Goal: Navigation & Orientation: Go to known website

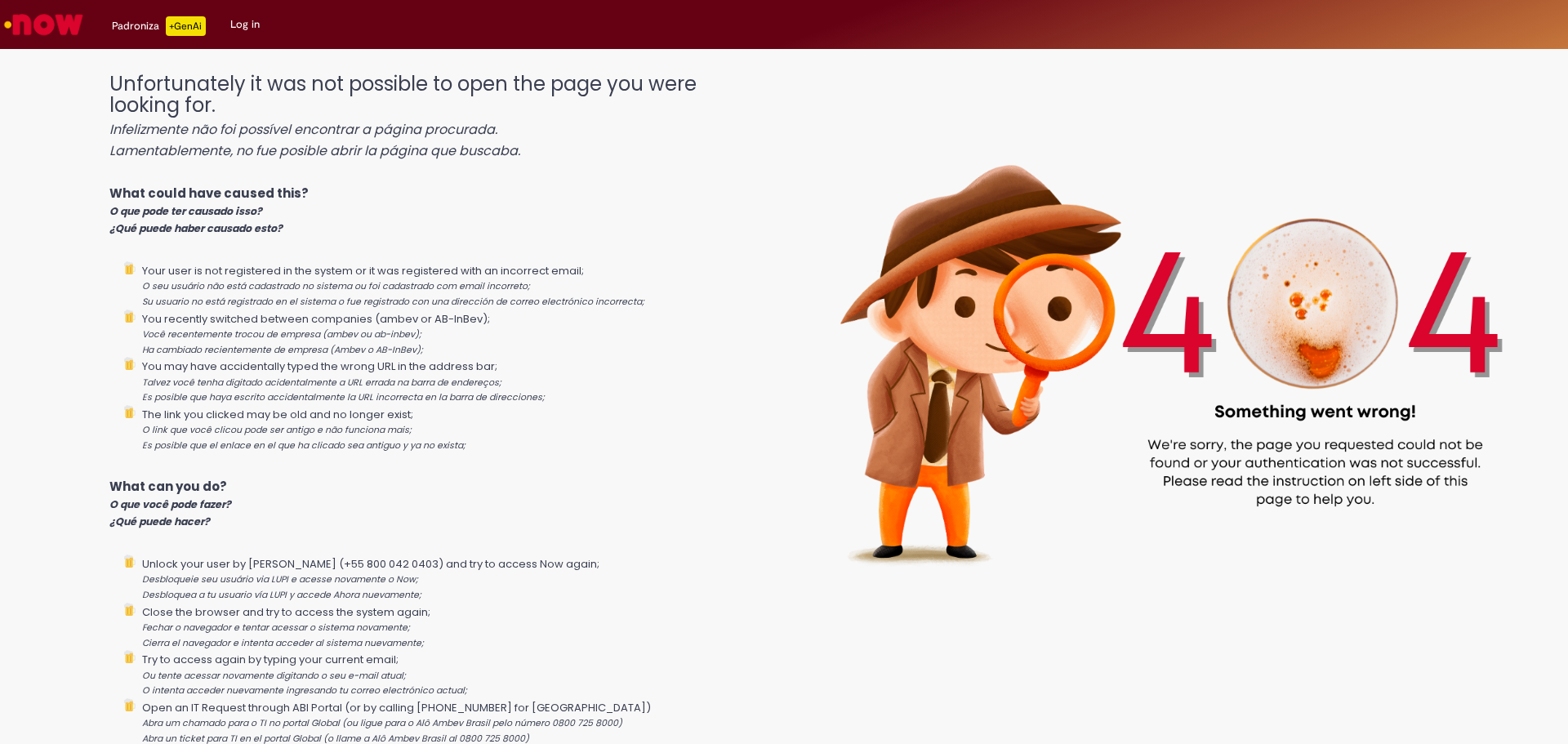
click at [44, 25] on img "Go to homepage" at bounding box center [43, 24] width 84 height 33
